Goal: Information Seeking & Learning: Learn about a topic

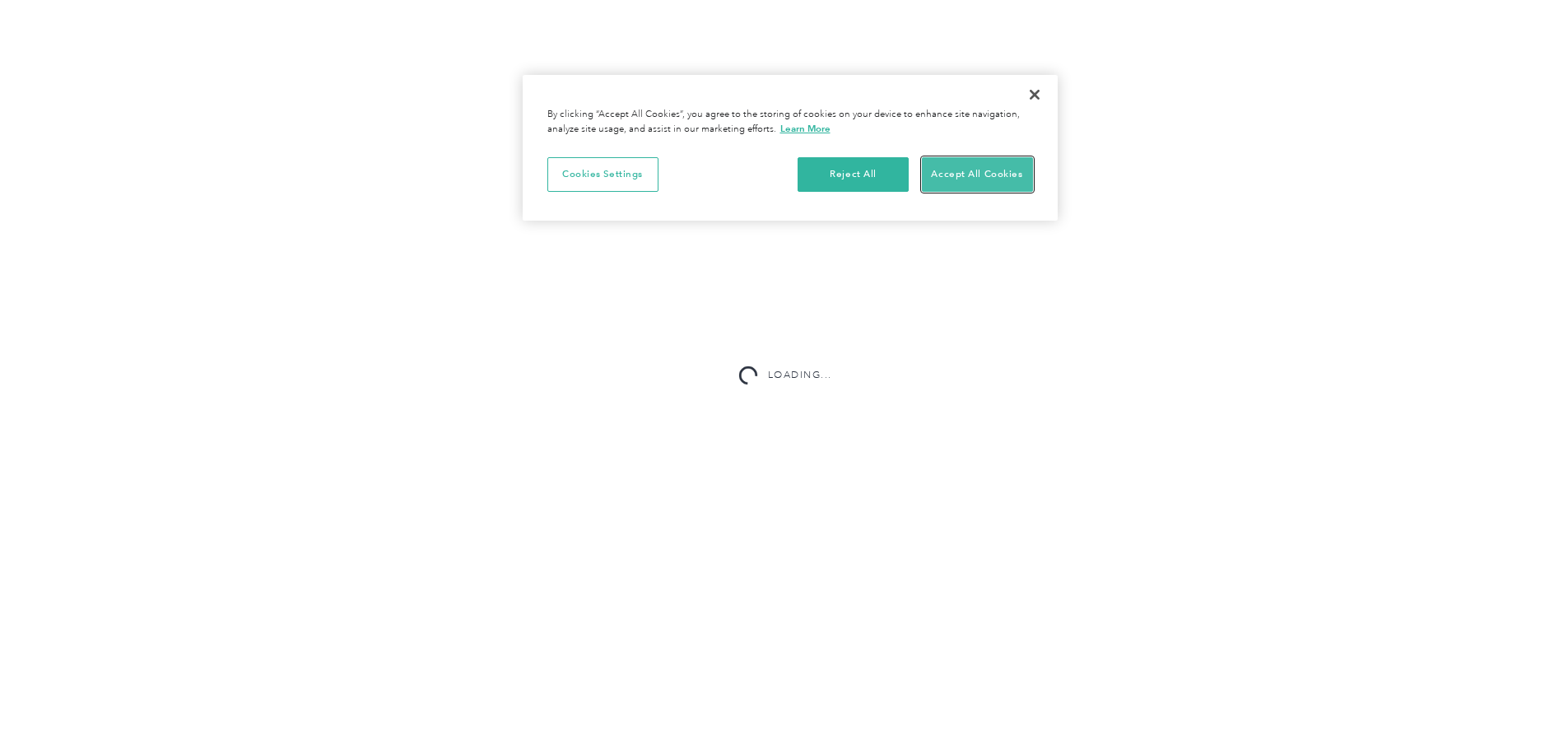
click at [984, 169] on button "Accept All Cookies" at bounding box center [977, 174] width 111 height 34
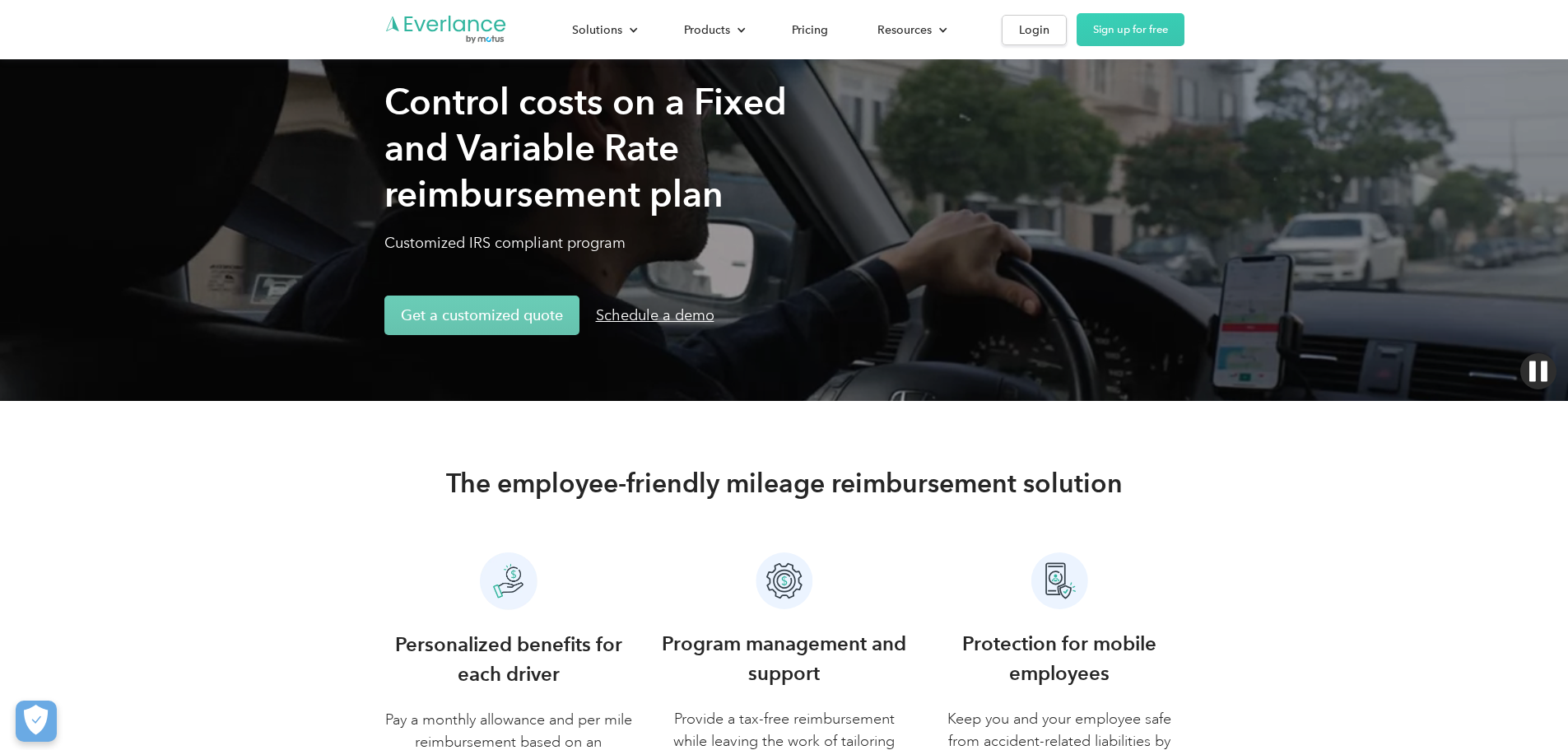
scroll to position [82, 0]
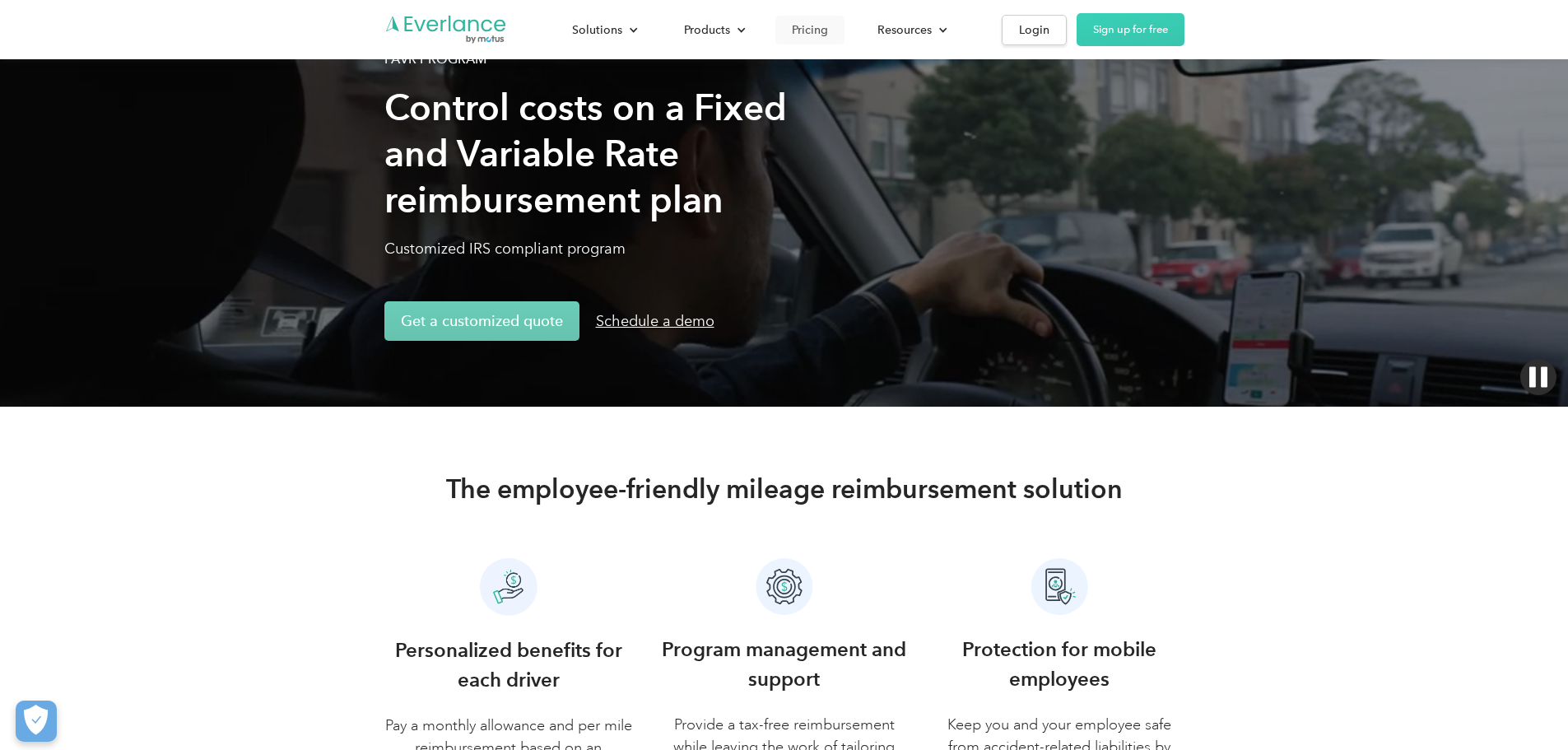
click at [828, 26] on div "Pricing" at bounding box center [810, 30] width 36 height 20
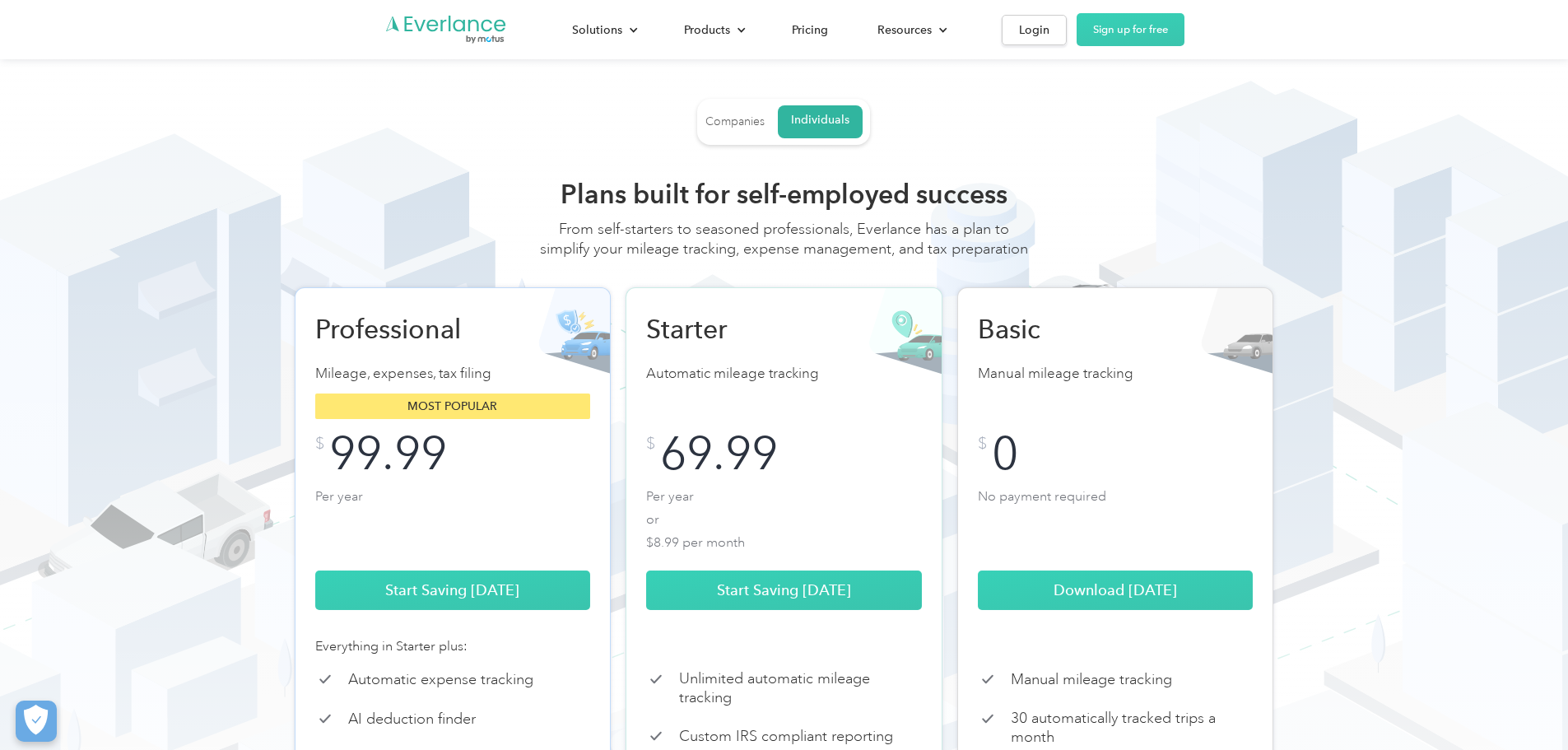
click at [726, 120] on div "Companies" at bounding box center [735, 122] width 59 height 15
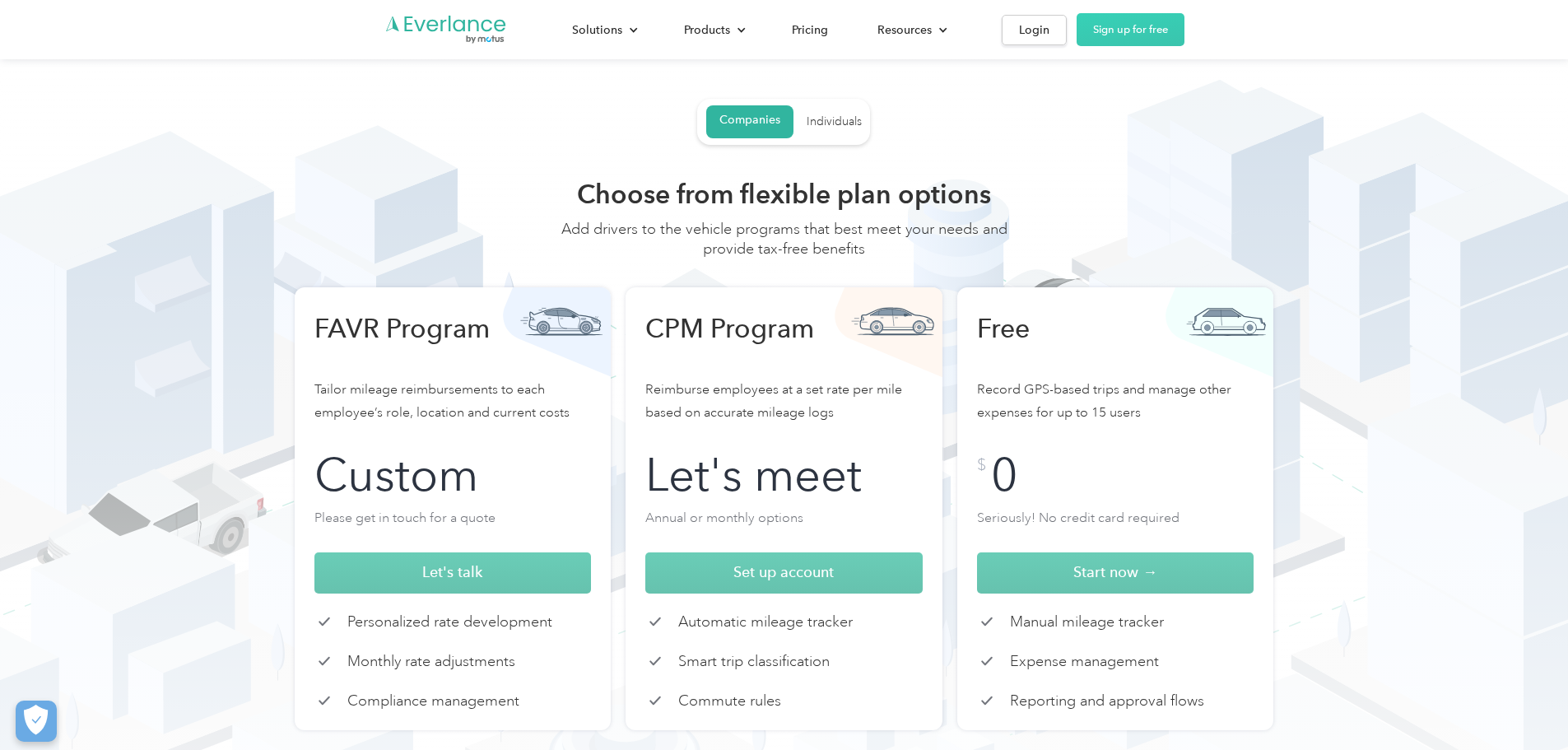
click at [506, 113] on div "Companies Individuals Choose from flexible plan options Add drivers to the vehi…" at bounding box center [785, 417] width 1054 height 636
click at [428, 102] on div "Companies Individuals Choose from flexible plan options Add drivers to the vehi…" at bounding box center [785, 417] width 1054 height 636
